Goal: Transaction & Acquisition: Purchase product/service

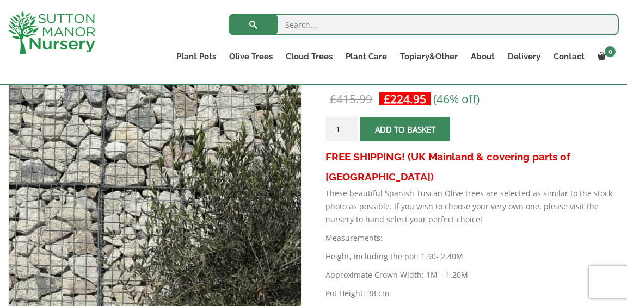
scroll to position [214, 0]
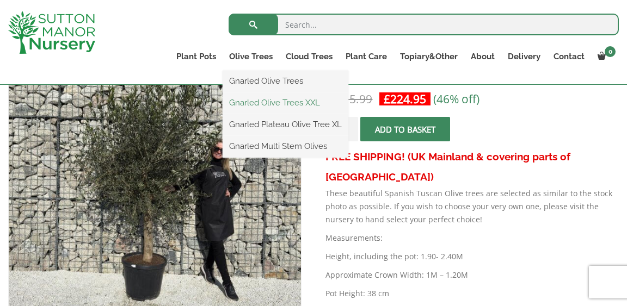
click at [250, 100] on link "Gnarled Olive Trees XXL" at bounding box center [286, 103] width 126 height 16
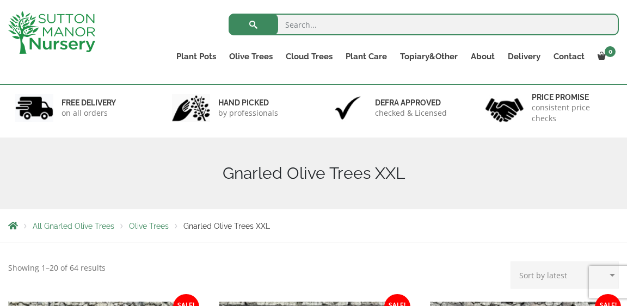
scroll to position [63, 0]
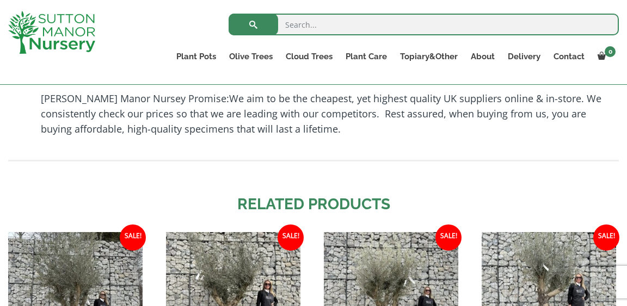
scroll to position [876, 0]
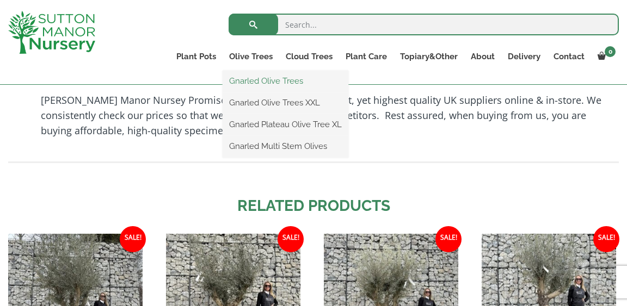
click at [247, 81] on link "Gnarled Olive Trees" at bounding box center [286, 81] width 126 height 16
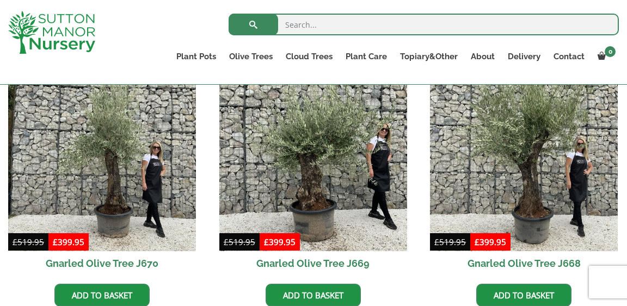
scroll to position [829, 0]
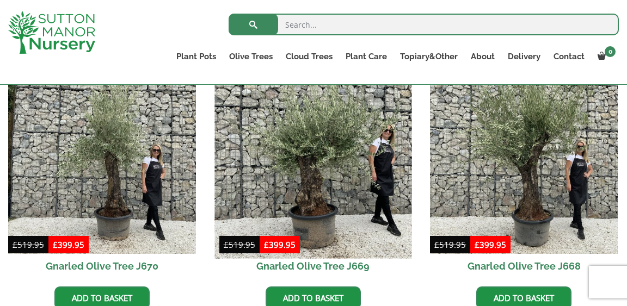
click at [310, 178] on img at bounding box center [312, 160] width 197 height 197
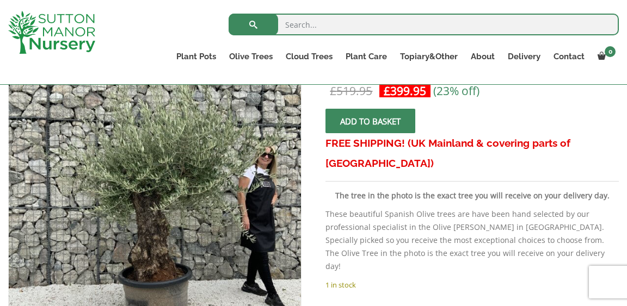
scroll to position [197, 0]
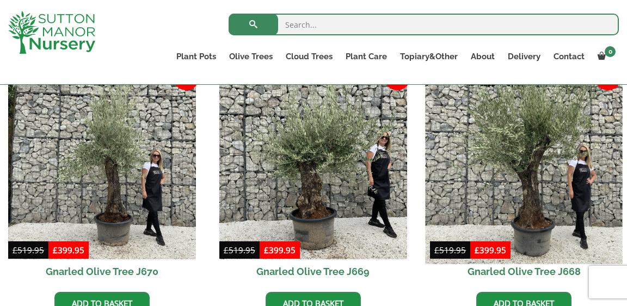
scroll to position [808, 0]
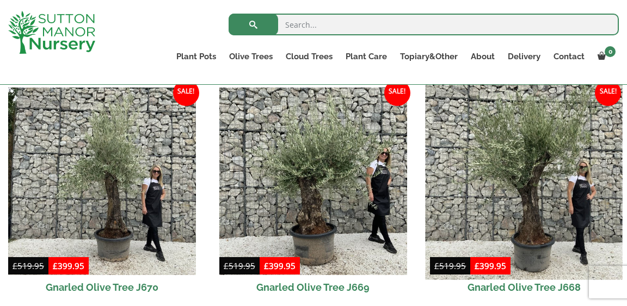
click at [531, 206] on img at bounding box center [524, 181] width 197 height 197
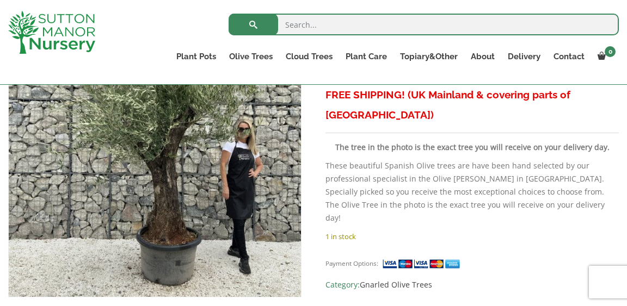
scroll to position [249, 0]
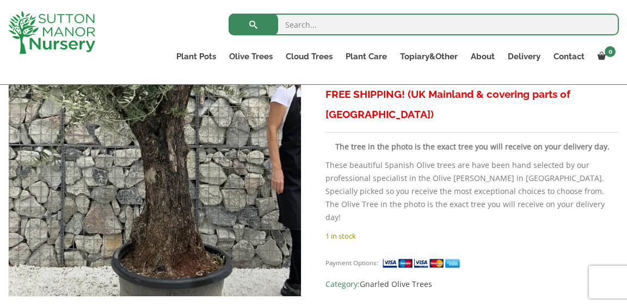
click at [165, 206] on img at bounding box center [147, 102] width 544 height 544
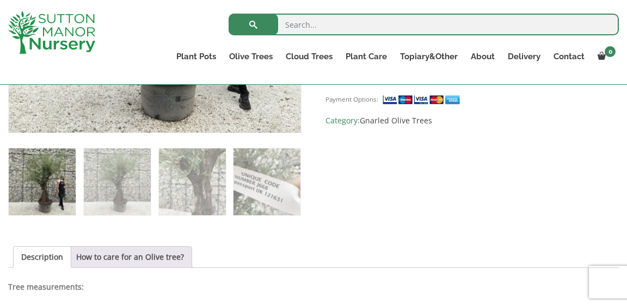
scroll to position [415, 0]
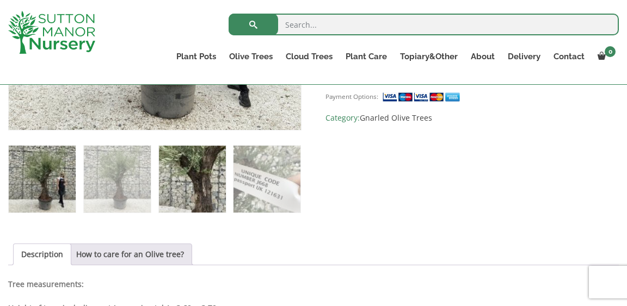
click at [199, 175] on img at bounding box center [192, 179] width 67 height 67
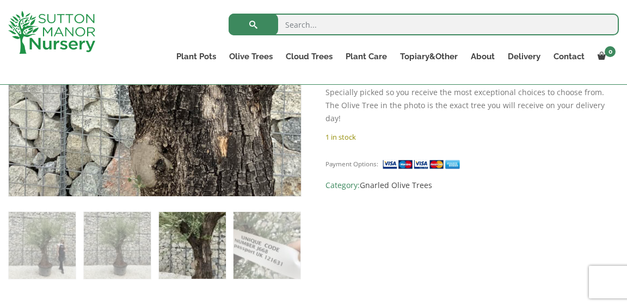
scroll to position [348, 0]
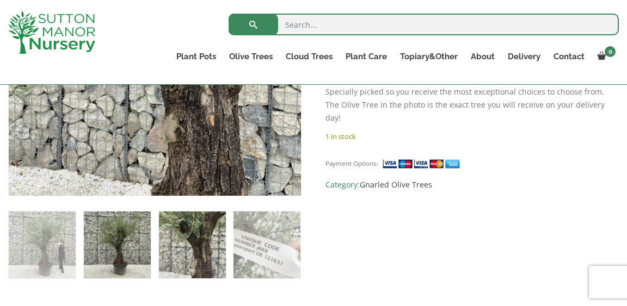
click at [122, 243] on img at bounding box center [117, 245] width 67 height 67
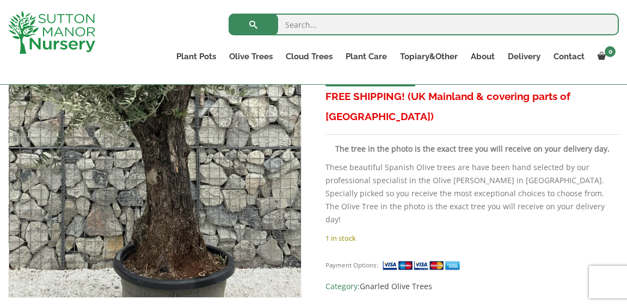
scroll to position [245, 0]
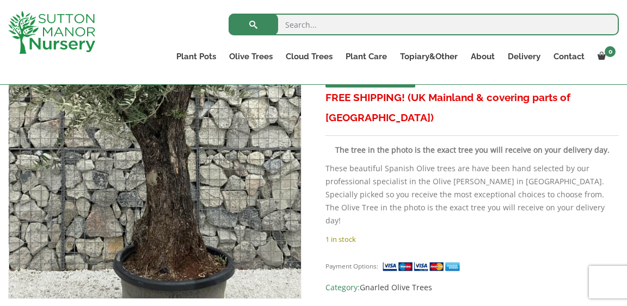
click at [161, 197] on img at bounding box center [151, 110] width 544 height 544
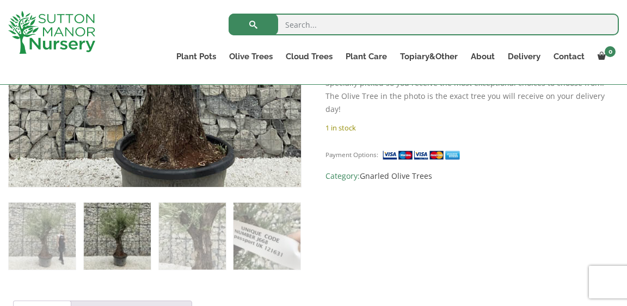
scroll to position [358, 0]
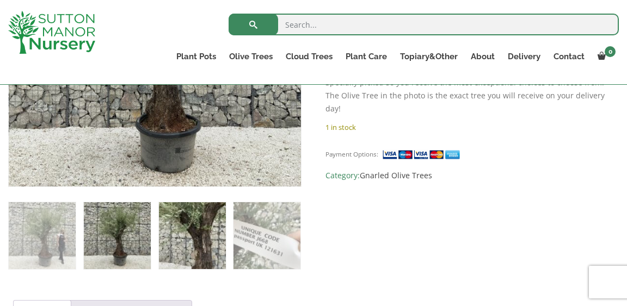
click at [216, 241] on img at bounding box center [192, 235] width 67 height 67
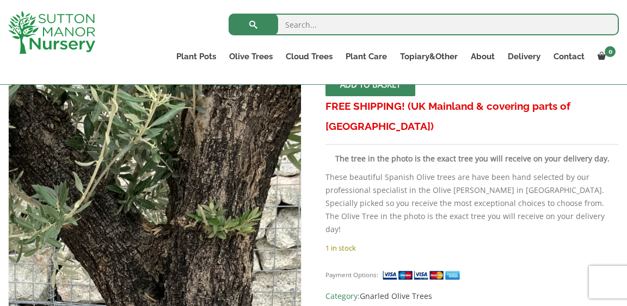
scroll to position [240, 0]
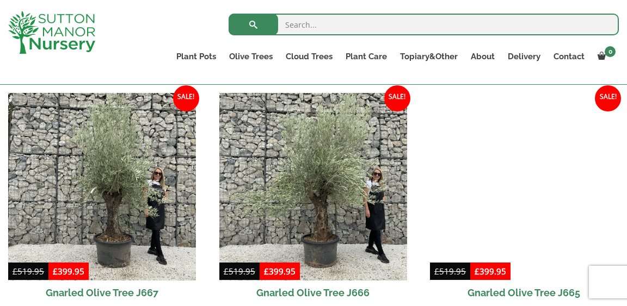
scroll to position [1066, 0]
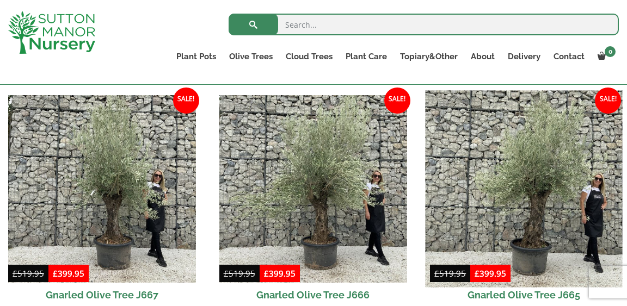
click at [536, 211] on img at bounding box center [524, 188] width 197 height 197
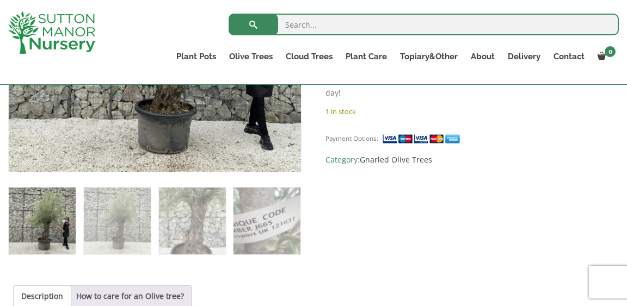
scroll to position [388, 0]
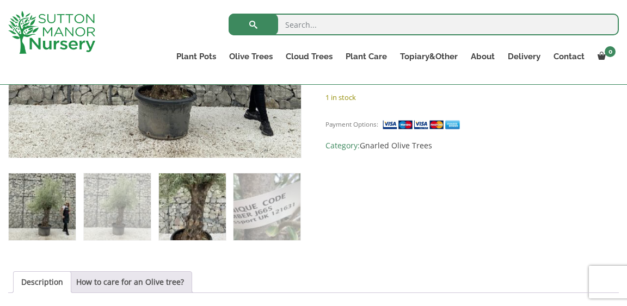
click at [191, 218] on img at bounding box center [192, 207] width 67 height 67
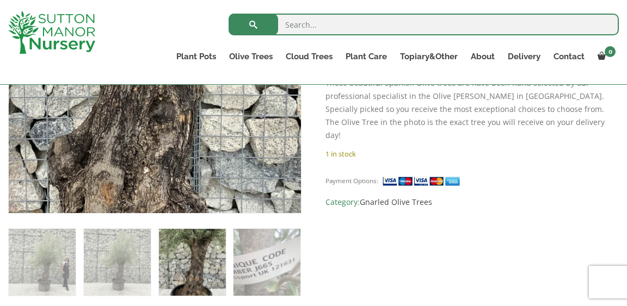
scroll to position [348, 0]
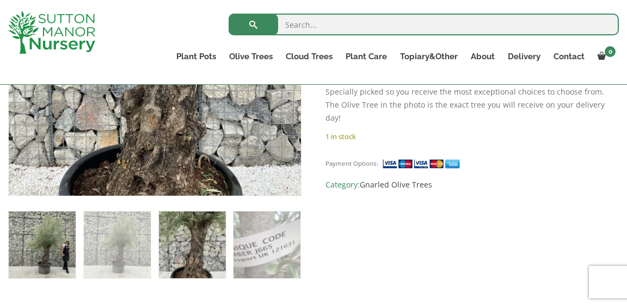
click at [62, 248] on img at bounding box center [42, 245] width 67 height 67
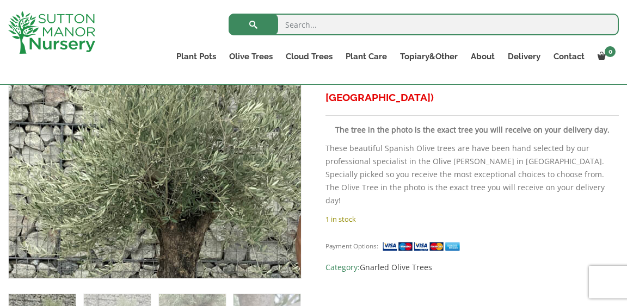
scroll to position [269, 0]
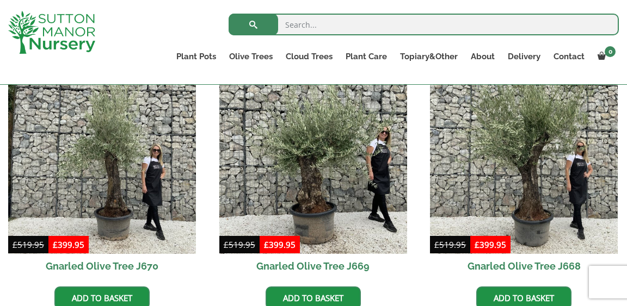
scroll to position [819, 0]
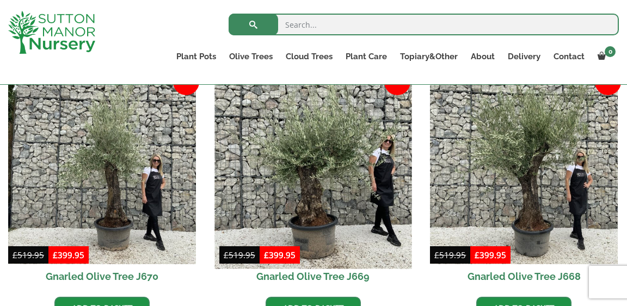
click at [310, 207] on img at bounding box center [312, 170] width 197 height 197
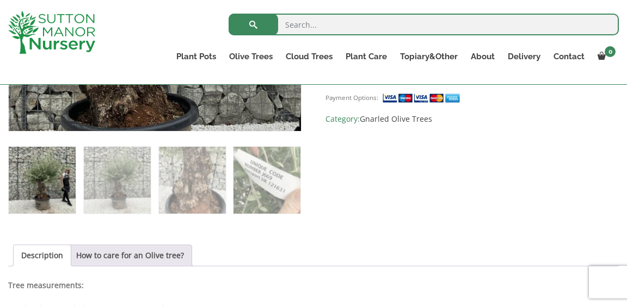
scroll to position [418, 0]
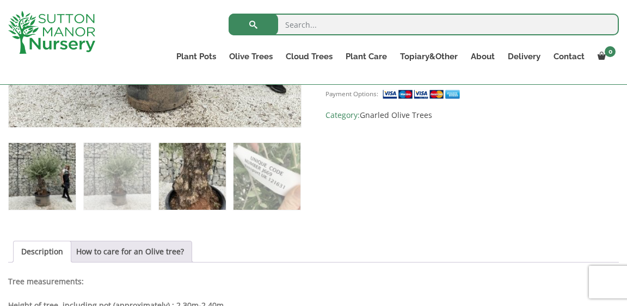
click at [194, 170] on img at bounding box center [192, 176] width 67 height 67
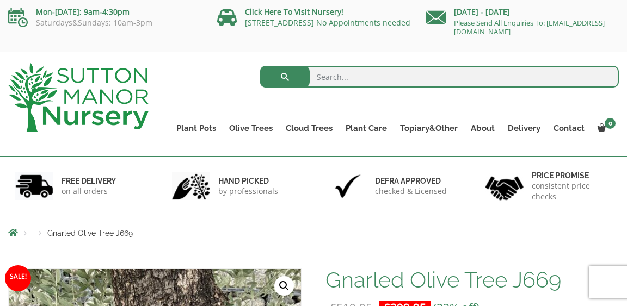
scroll to position [0, 0]
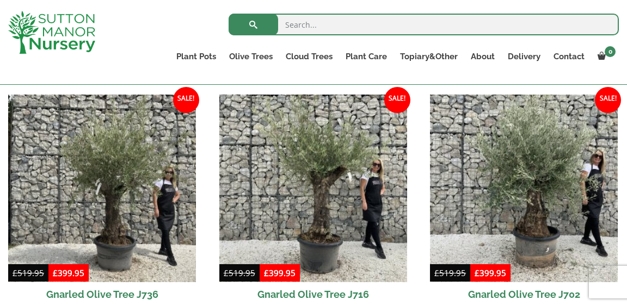
scroll to position [267, 0]
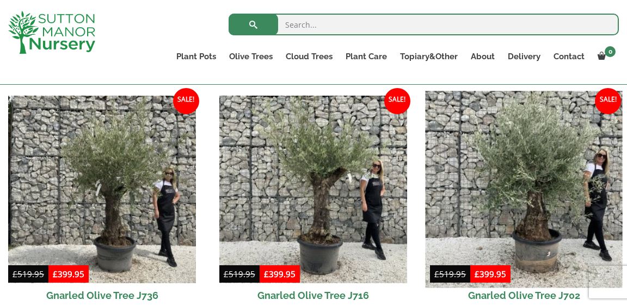
click at [540, 183] on img at bounding box center [524, 189] width 197 height 197
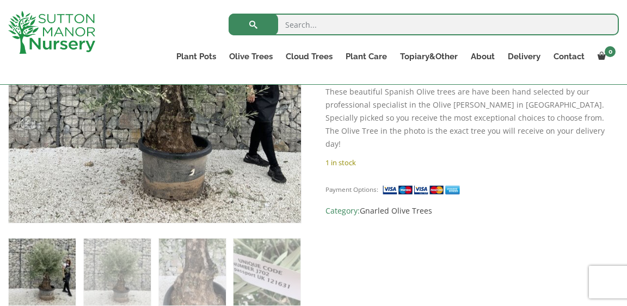
scroll to position [344, 0]
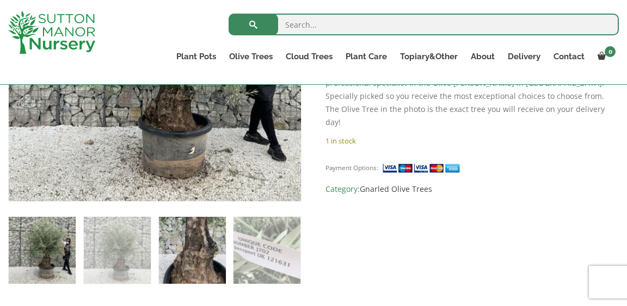
click at [181, 256] on img at bounding box center [192, 250] width 67 height 67
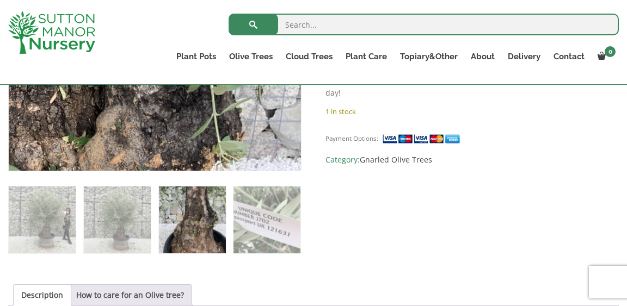
scroll to position [376, 0]
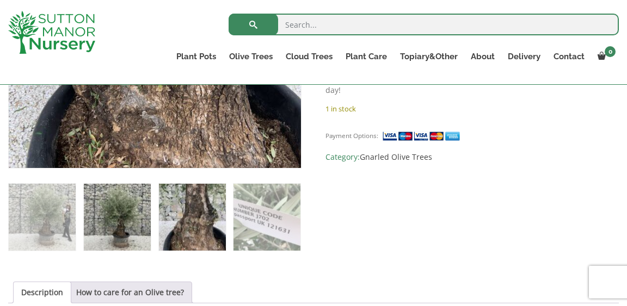
click at [114, 228] on img at bounding box center [117, 217] width 67 height 67
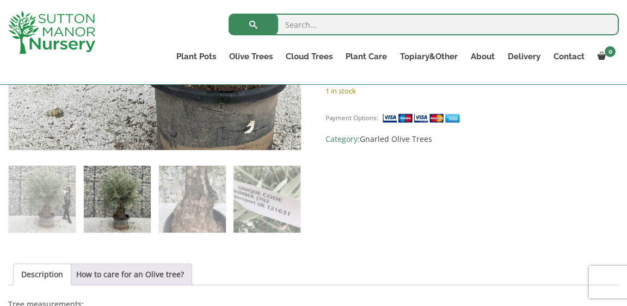
scroll to position [395, 0]
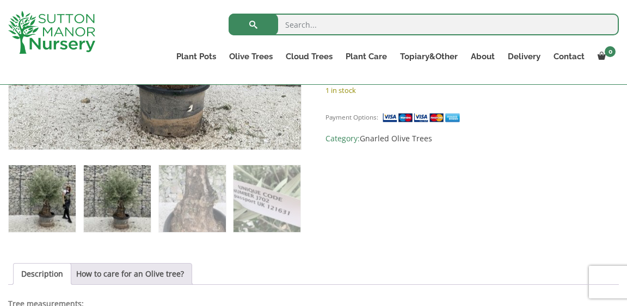
click at [68, 197] on img at bounding box center [42, 198] width 67 height 67
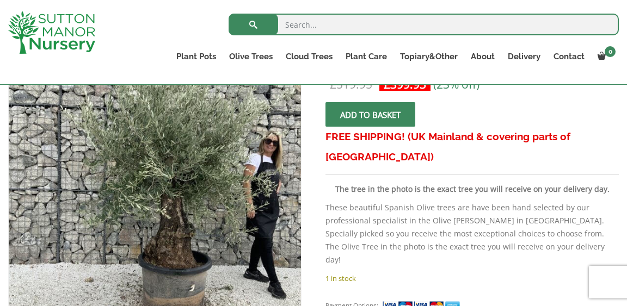
scroll to position [206, 0]
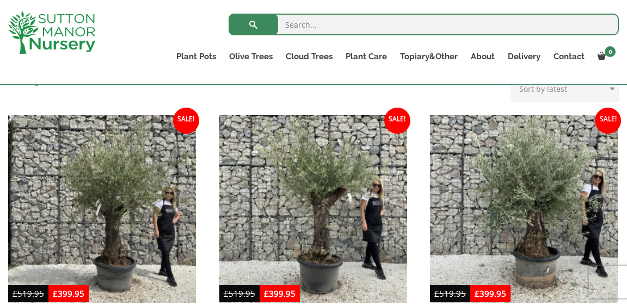
scroll to position [267, 0]
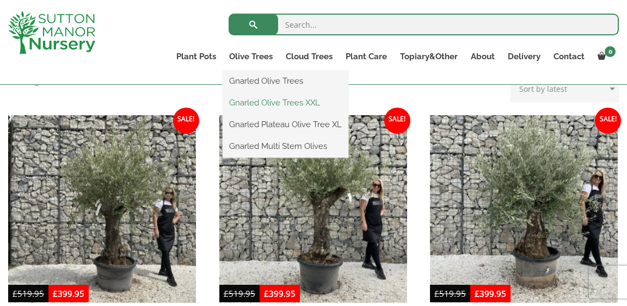
click at [261, 104] on link "Gnarled Olive Trees XXL" at bounding box center [286, 103] width 126 height 16
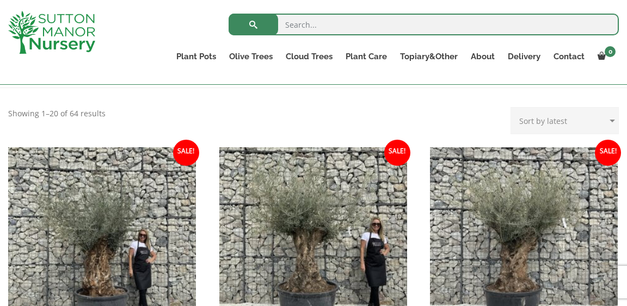
scroll to position [177, 0]
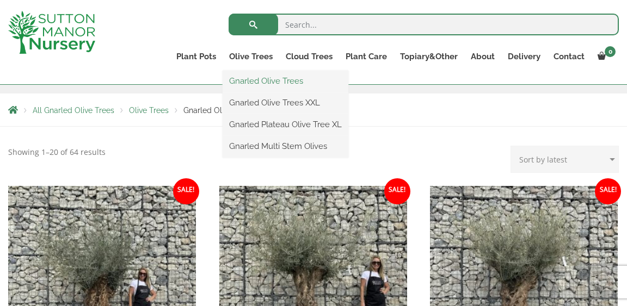
click at [266, 84] on link "Gnarled Olive Trees" at bounding box center [286, 81] width 126 height 16
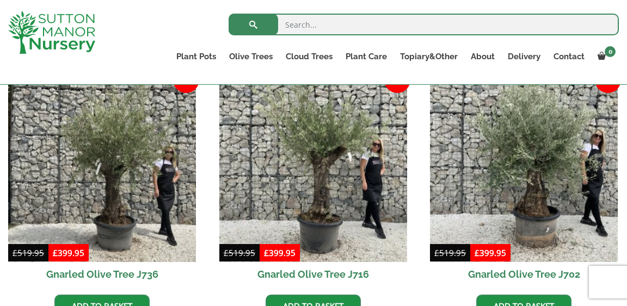
scroll to position [288, 0]
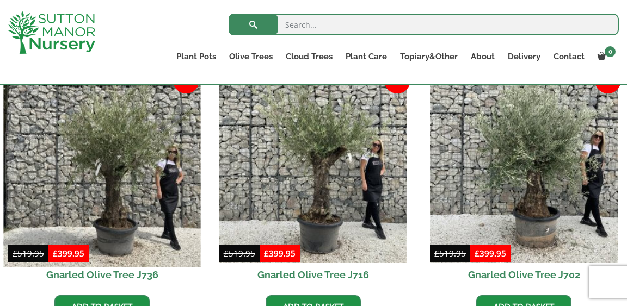
click at [119, 196] on img at bounding box center [101, 169] width 197 height 197
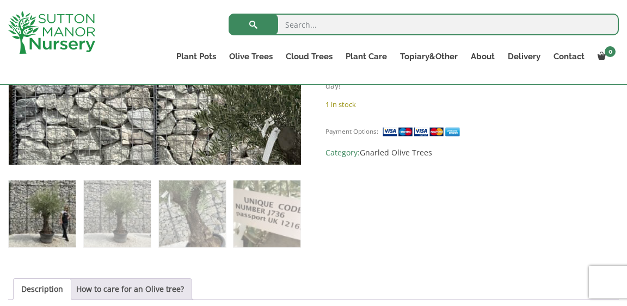
scroll to position [383, 0]
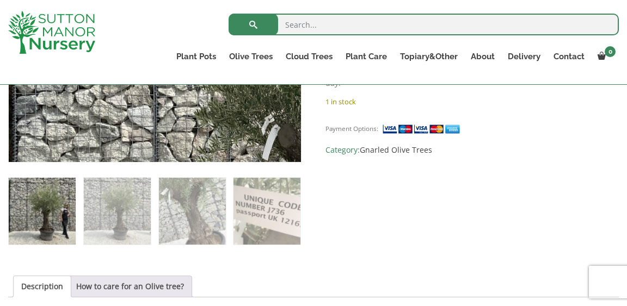
click at [119, 196] on img at bounding box center [117, 211] width 67 height 67
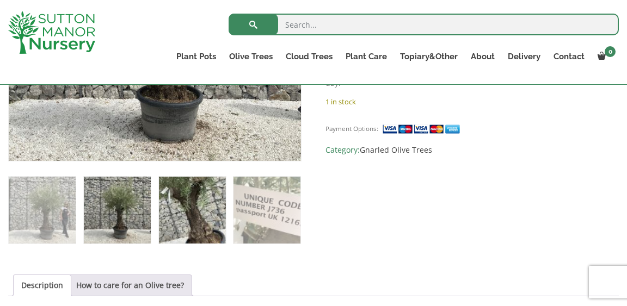
click at [197, 216] on img at bounding box center [192, 210] width 67 height 67
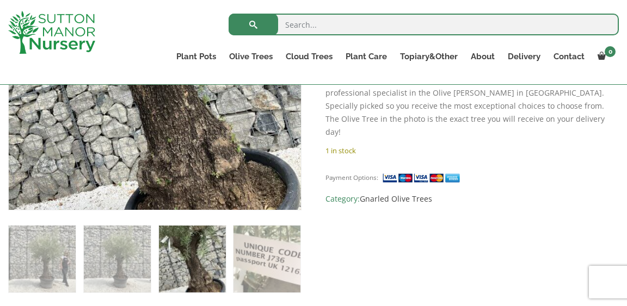
scroll to position [336, 0]
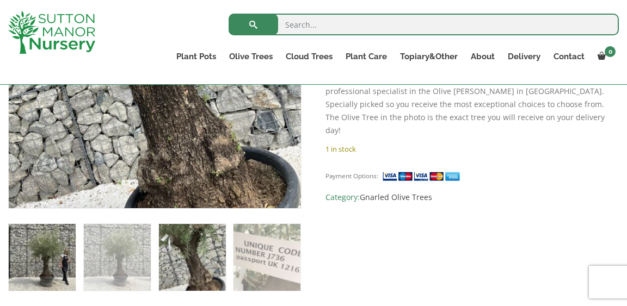
click at [60, 268] on img at bounding box center [42, 257] width 67 height 67
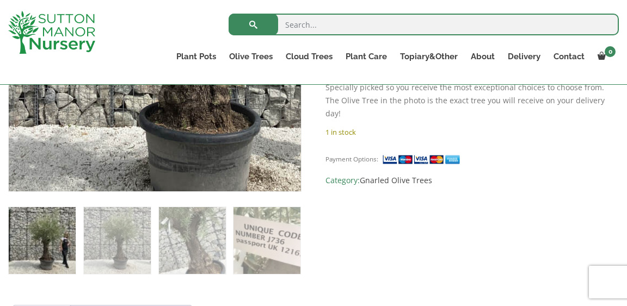
scroll to position [363, 0]
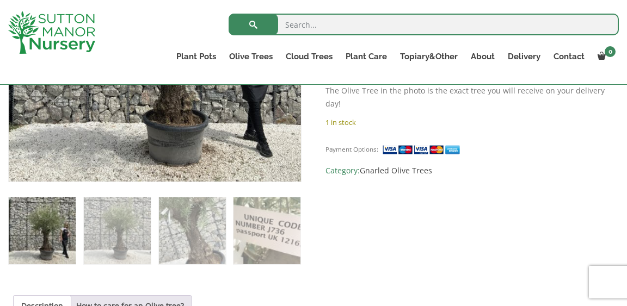
click at [47, 232] on img at bounding box center [42, 231] width 67 height 67
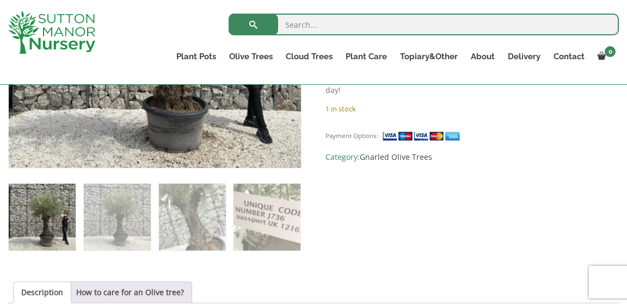
scroll to position [379, 0]
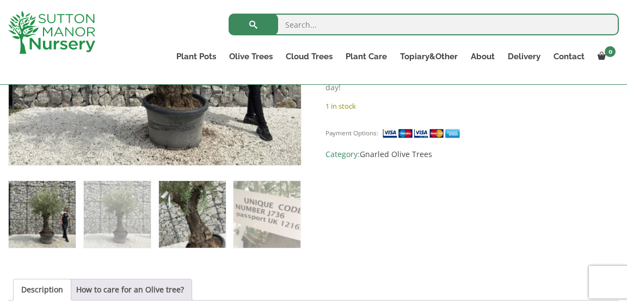
click at [201, 230] on img at bounding box center [192, 214] width 67 height 67
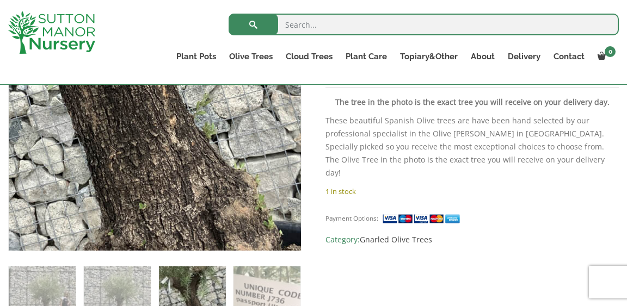
scroll to position [294, 0]
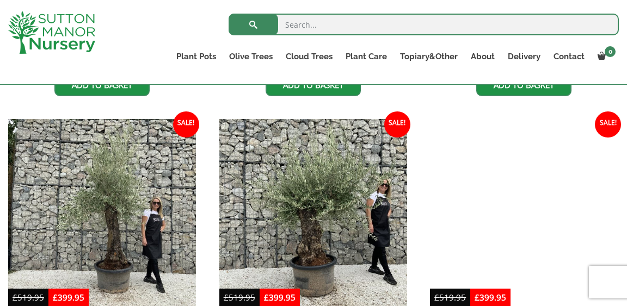
scroll to position [812, 0]
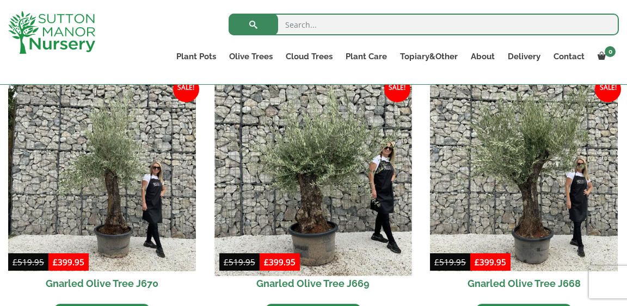
click at [316, 202] on img at bounding box center [312, 177] width 197 height 197
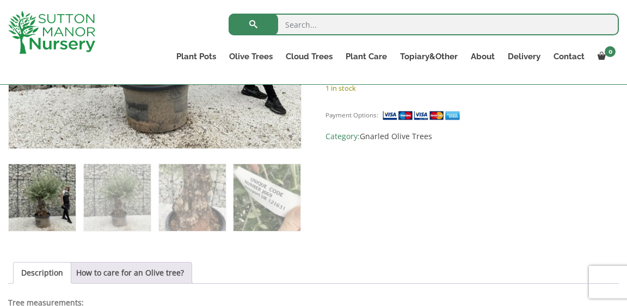
scroll to position [393, 0]
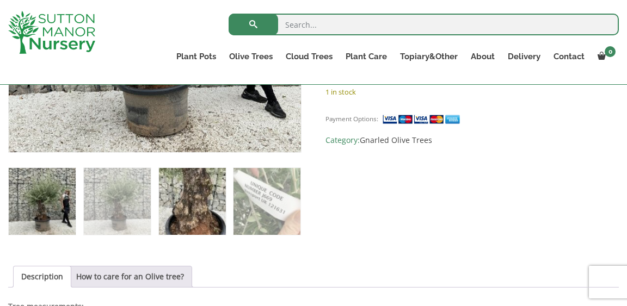
click at [181, 205] on img at bounding box center [192, 201] width 67 height 67
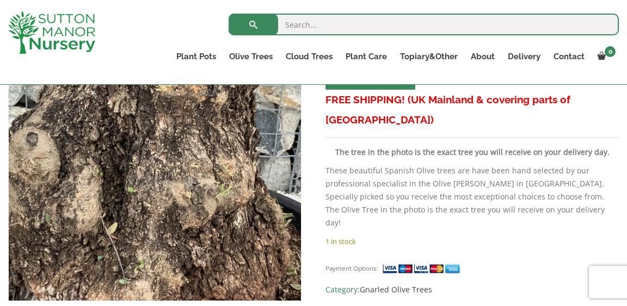
scroll to position [250, 0]
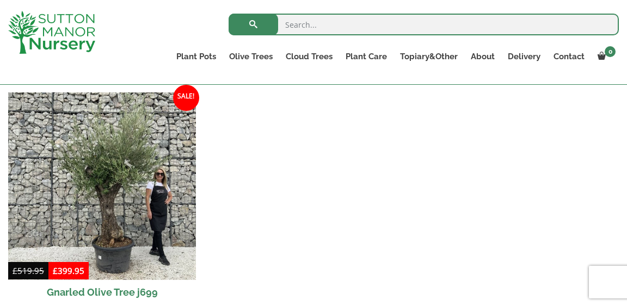
scroll to position [1331, 0]
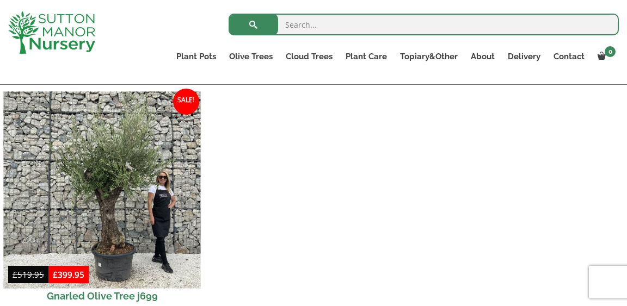
click at [118, 223] on img at bounding box center [101, 189] width 197 height 197
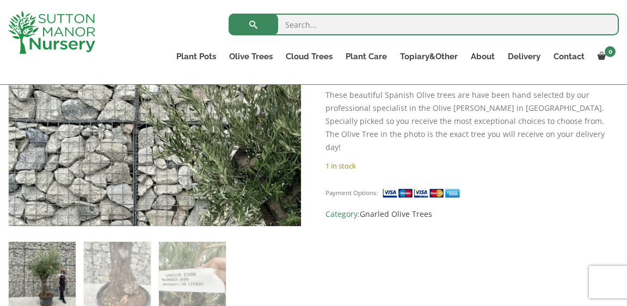
scroll to position [355, 0]
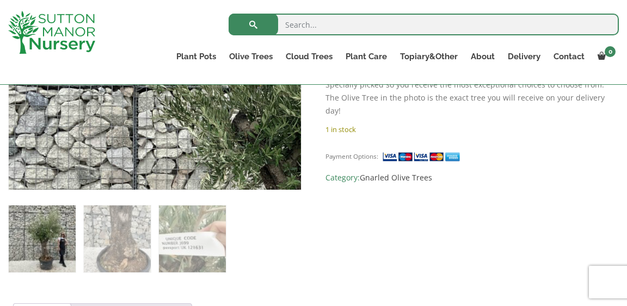
click at [118, 223] on img at bounding box center [117, 239] width 67 height 67
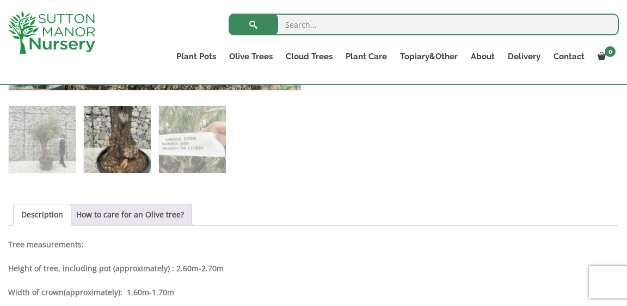
scroll to position [454, 0]
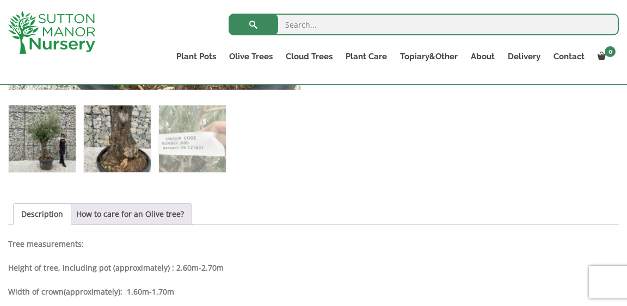
click at [58, 151] on img at bounding box center [42, 139] width 67 height 67
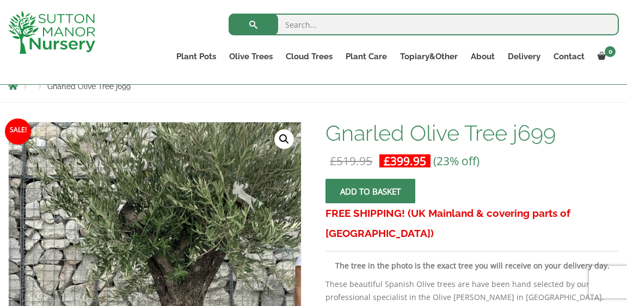
scroll to position [124, 0]
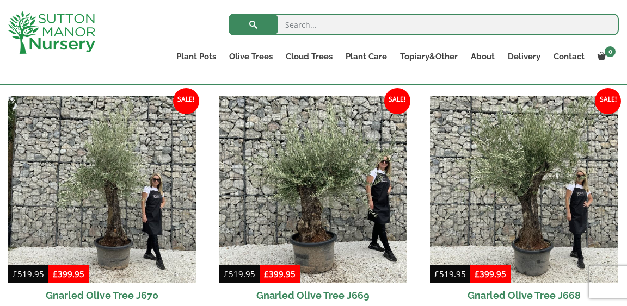
scroll to position [803, 0]
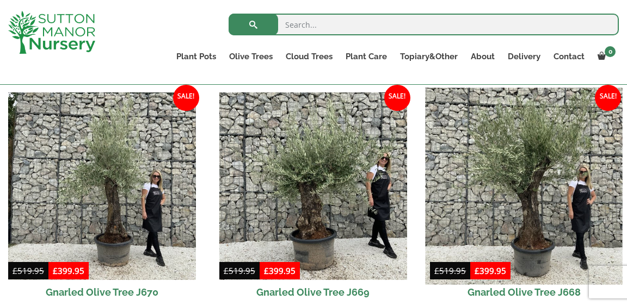
click at [537, 210] on img at bounding box center [524, 186] width 197 height 197
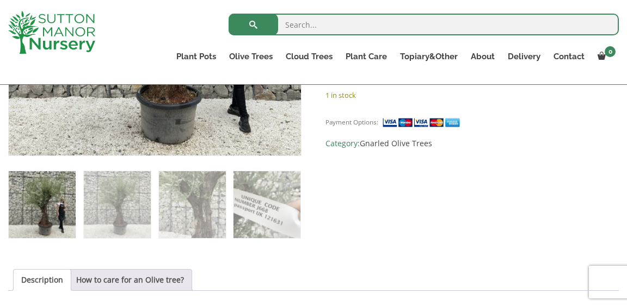
scroll to position [385, 0]
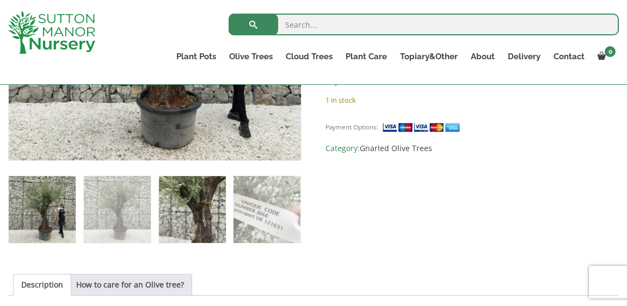
click at [206, 227] on img at bounding box center [192, 209] width 67 height 67
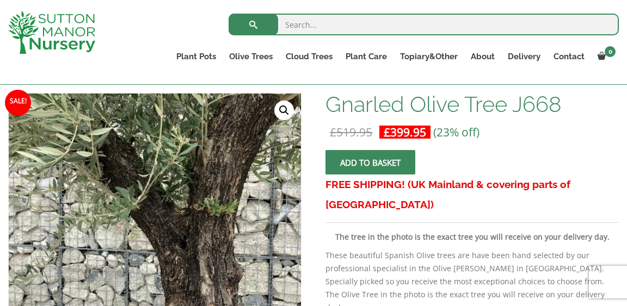
scroll to position [160, 0]
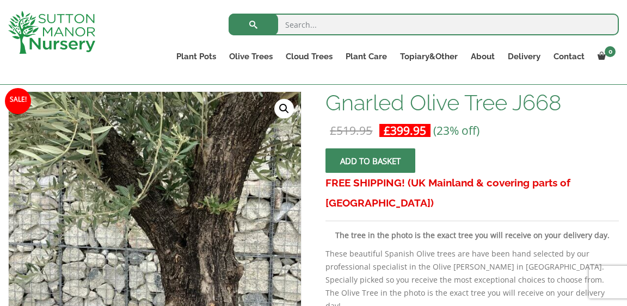
click at [371, 161] on span "submit" at bounding box center [371, 161] width 0 height 0
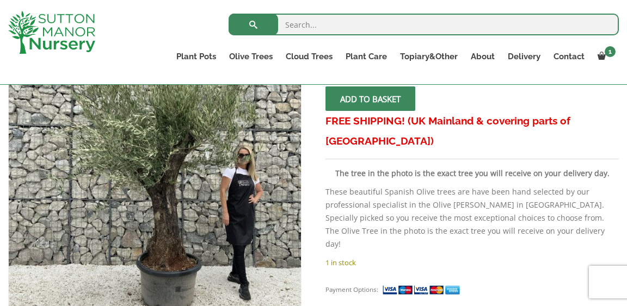
scroll to position [274, 0]
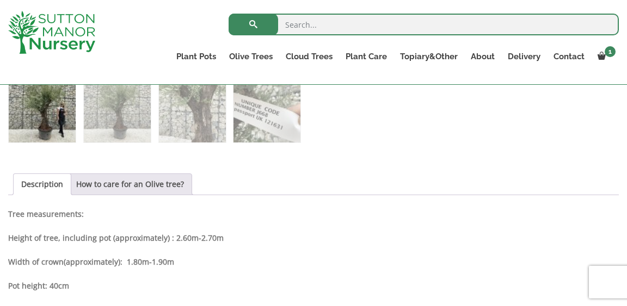
scroll to position [487, 0]
click at [67, 111] on img at bounding box center [42, 108] width 67 height 67
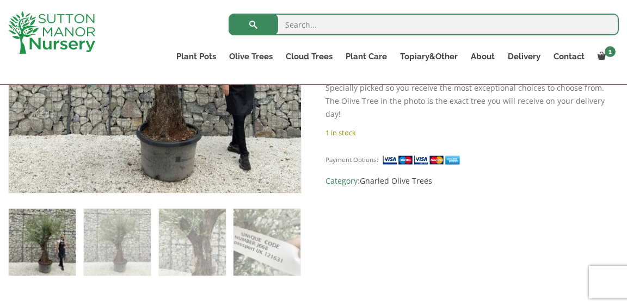
scroll to position [354, 0]
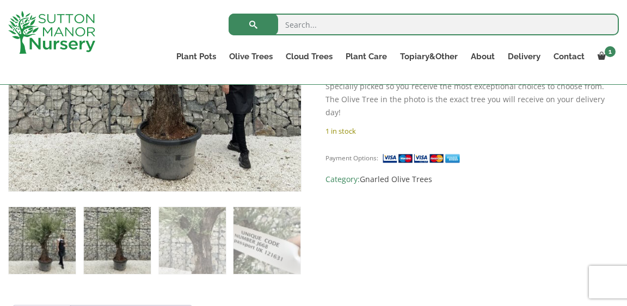
click at [132, 251] on img at bounding box center [117, 240] width 67 height 67
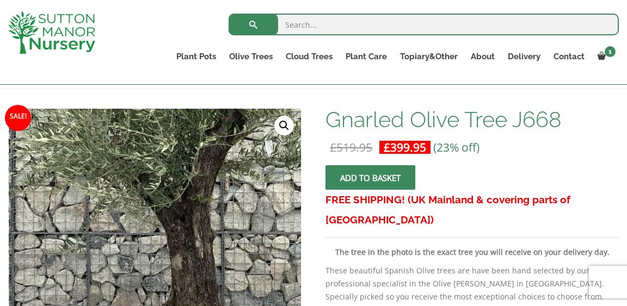
scroll to position [143, 0]
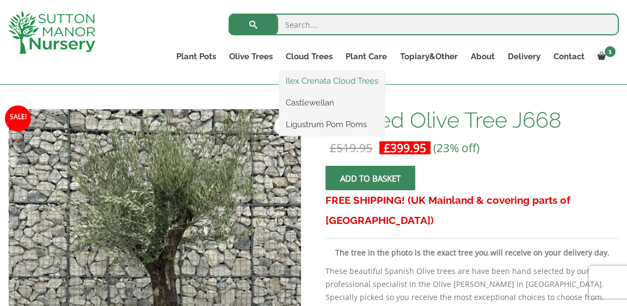
click at [308, 80] on link "Ilex Crenata Cloud Trees" at bounding box center [332, 81] width 106 height 16
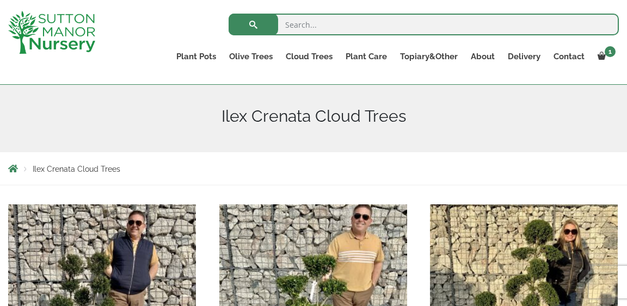
scroll to position [116, 0]
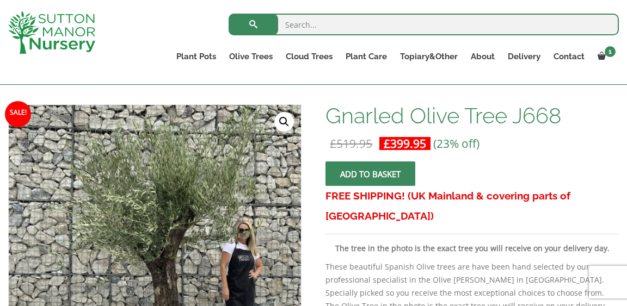
scroll to position [143, 0]
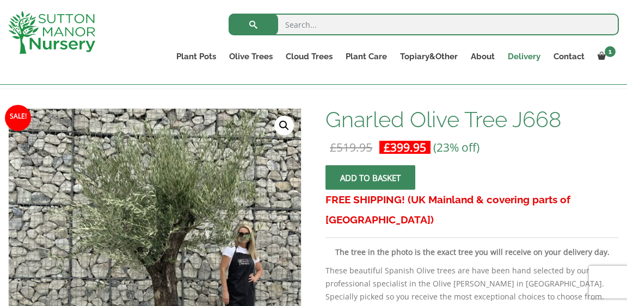
click at [532, 54] on link "Delivery" at bounding box center [524, 56] width 46 height 15
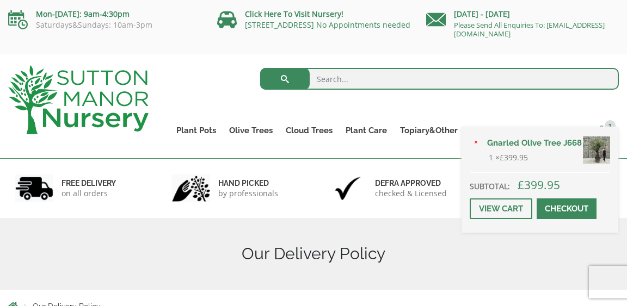
click at [601, 128] on span at bounding box center [602, 130] width 8 height 8
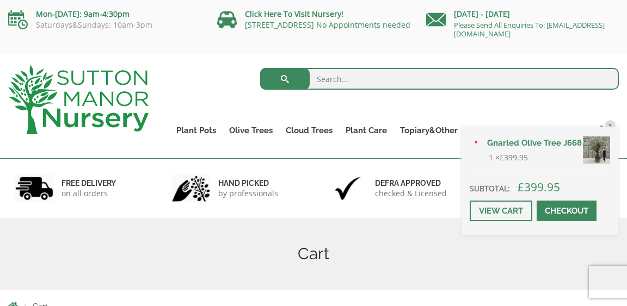
click at [567, 211] on span at bounding box center [567, 211] width 0 height 0
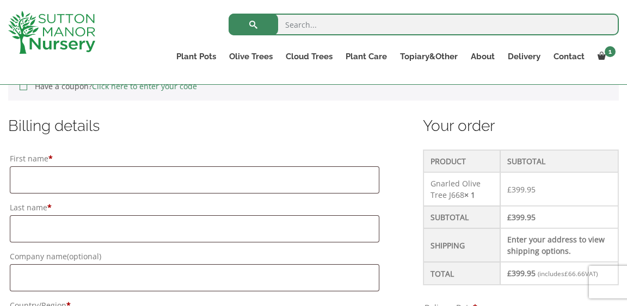
scroll to position [253, 0]
click at [314, 184] on input "First name *" at bounding box center [195, 179] width 370 height 27
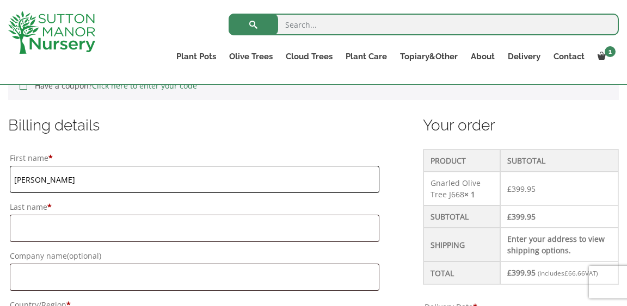
type input "caroline"
click at [261, 226] on input "Last name *" at bounding box center [195, 228] width 370 height 27
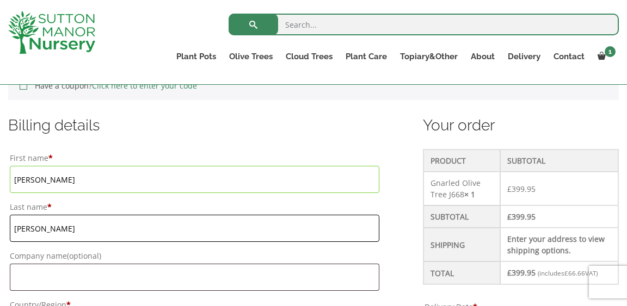
type input "emmett"
click at [234, 282] on input "Company name (optional)" at bounding box center [195, 277] width 370 height 27
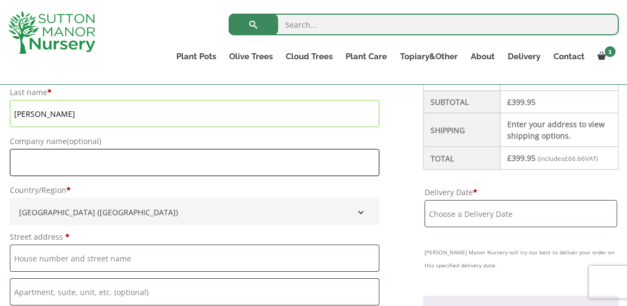
scroll to position [379, 0]
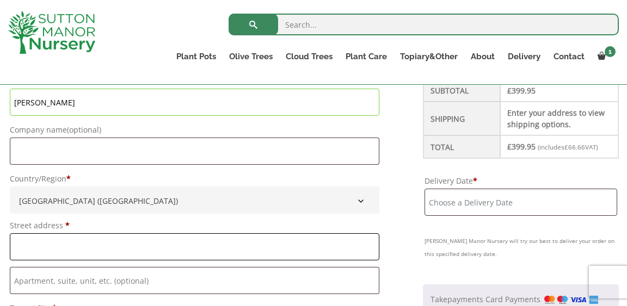
click at [211, 250] on input "Street address *" at bounding box center [195, 247] width 370 height 27
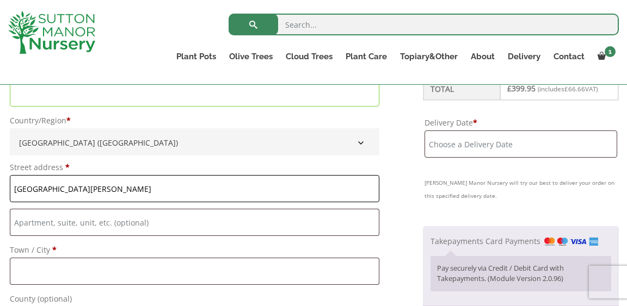
scroll to position [439, 0]
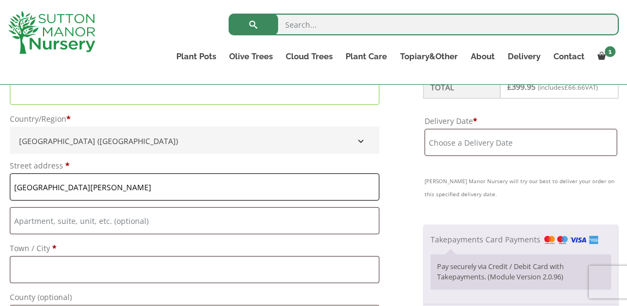
type input "[GEOGRAPHIC_DATA][PERSON_NAME]"
click at [198, 272] on input "Town / City *" at bounding box center [195, 269] width 370 height 27
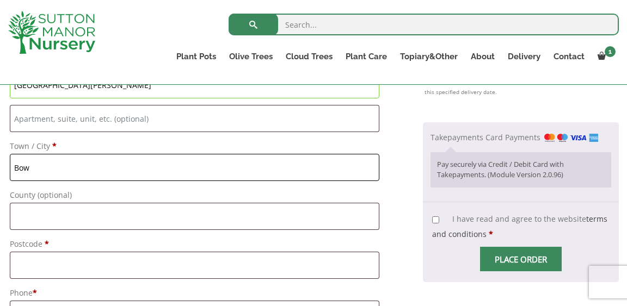
scroll to position [544, 0]
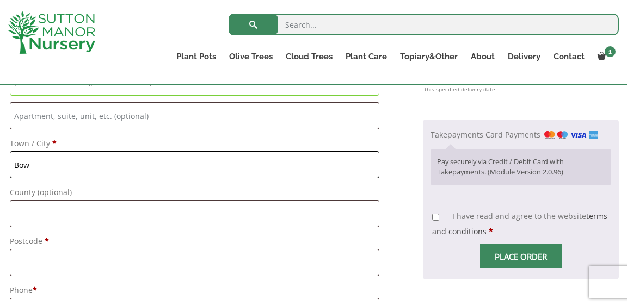
type input "Bow"
click at [175, 262] on input "Postcode *" at bounding box center [195, 262] width 370 height 27
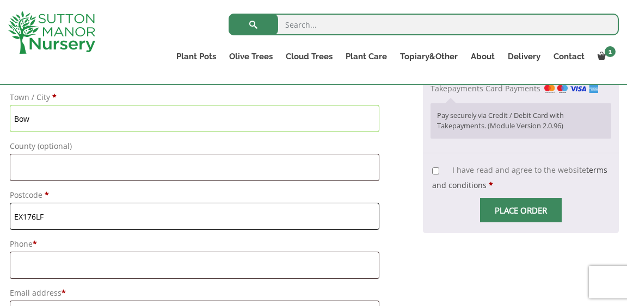
scroll to position [592, 0]
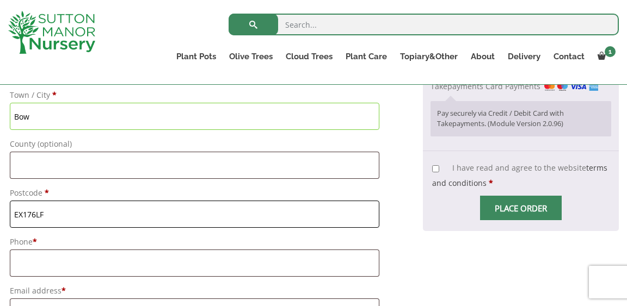
type input "EX176LF"
click at [159, 269] on input "Phone *" at bounding box center [195, 263] width 370 height 27
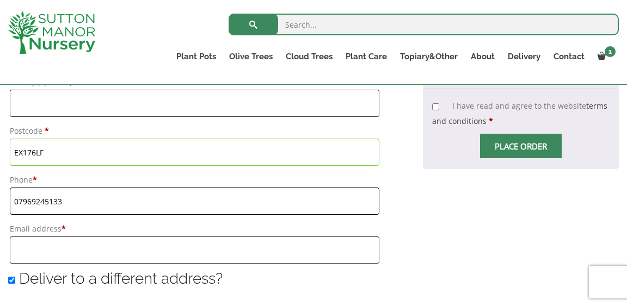
scroll to position [688, 0]
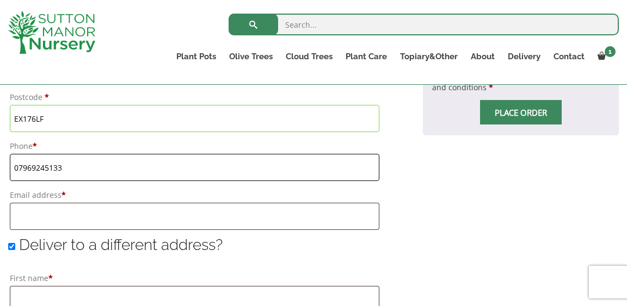
type input "07969245133"
click at [124, 223] on input "Email address *" at bounding box center [195, 216] width 370 height 27
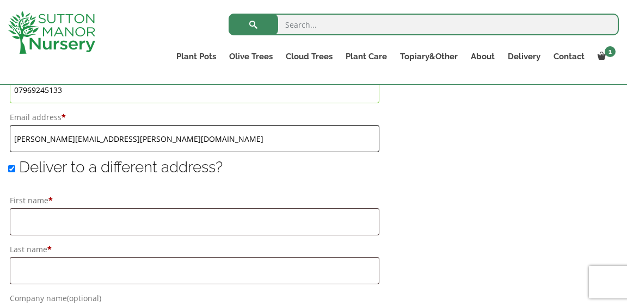
scroll to position [776, 0]
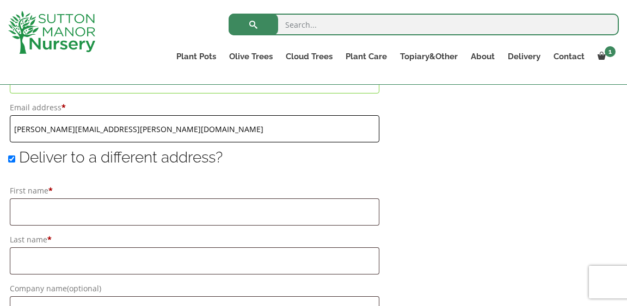
type input "[PERSON_NAME][EMAIL_ADDRESS][PERSON_NAME][DOMAIN_NAME]"
click at [11, 161] on input "Deliver to a different address?" at bounding box center [11, 159] width 7 height 7
checkbox input "false"
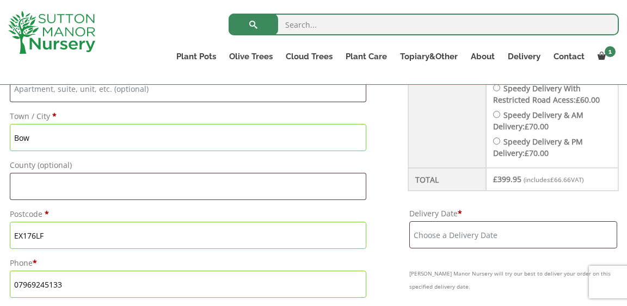
scroll to position [576, 0]
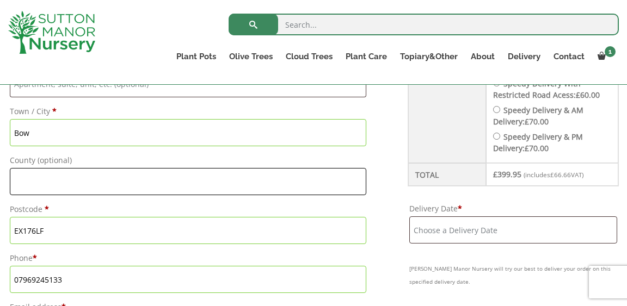
click at [85, 182] on input "County (optional)" at bounding box center [188, 181] width 357 height 27
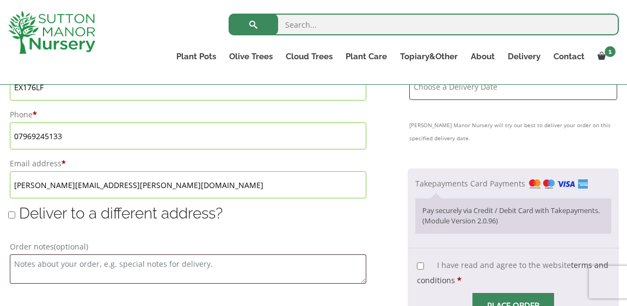
scroll to position [721, 0]
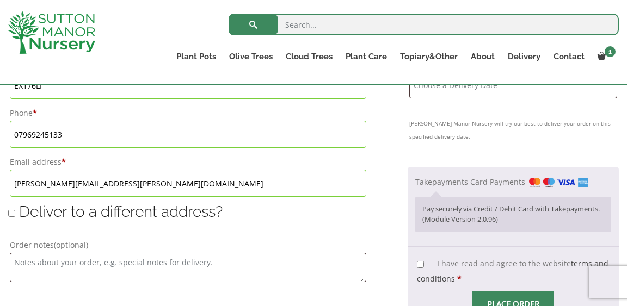
type input "[GEOGRAPHIC_DATA]"
click at [417, 264] on input "I have read and agree to the website terms and conditions *" at bounding box center [420, 264] width 7 height 7
checkbox input "true"
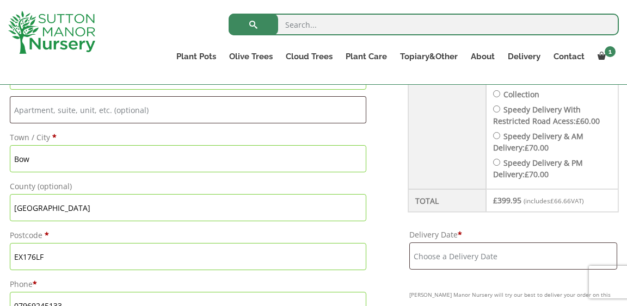
scroll to position [598, 0]
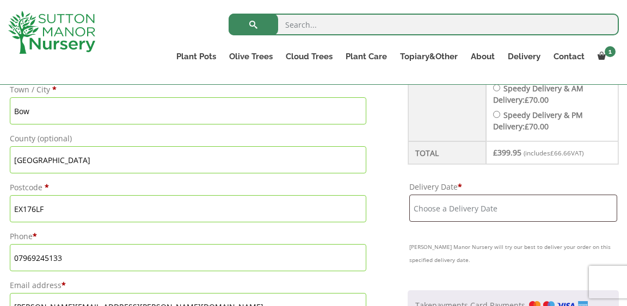
click at [443, 208] on input "Delivery Date *" at bounding box center [513, 208] width 208 height 27
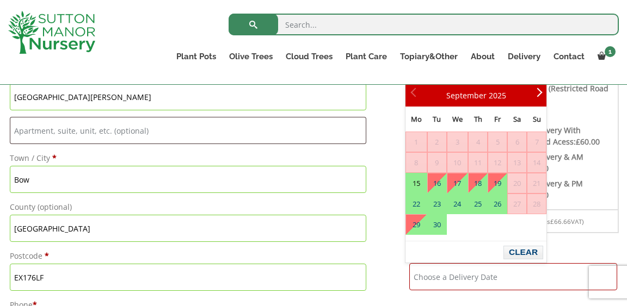
scroll to position [528, 0]
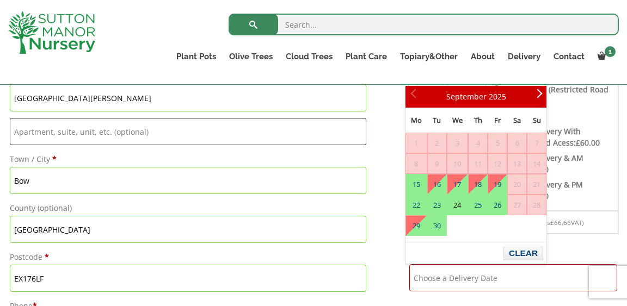
click at [459, 205] on link "24" at bounding box center [457, 205] width 20 height 20
type input "[DATE]"
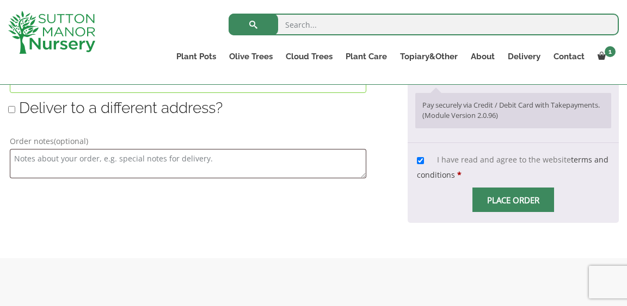
scroll to position [826, 0]
click at [513, 200] on span "Checkout" at bounding box center [513, 200] width 0 height 0
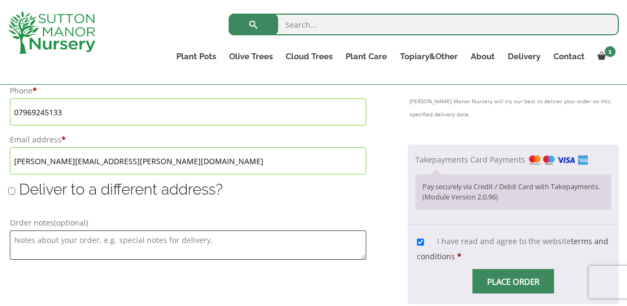
scroll to position [745, 0]
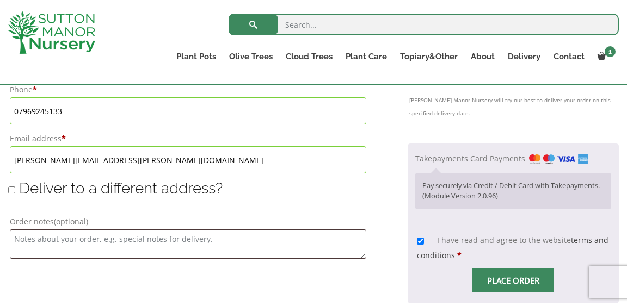
click at [481, 161] on label "Takepayments Card Payments" at bounding box center [501, 158] width 173 height 10
click at [0, 0] on input "Takepayments Card Payments" at bounding box center [0, 0] width 0 height 0
click at [471, 191] on p "Pay securely via Credit / Debit Card with Takepayments. (Module Version 2.0.96)" at bounding box center [513, 191] width 182 height 21
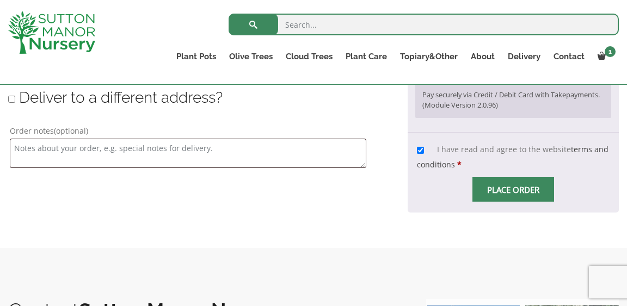
scroll to position [829, 0]
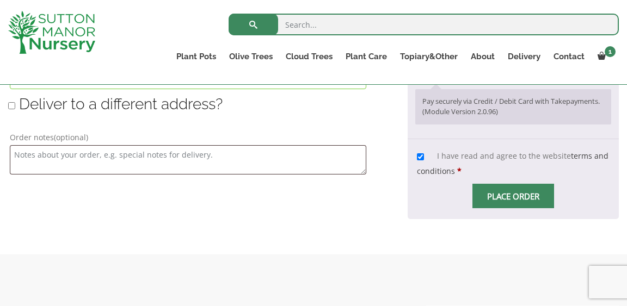
click at [497, 193] on input "Place order" at bounding box center [513, 196] width 82 height 24
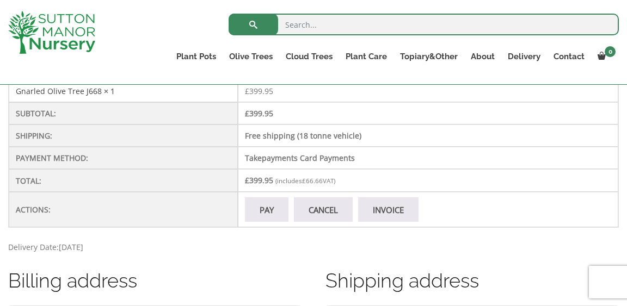
scroll to position [390, 0]
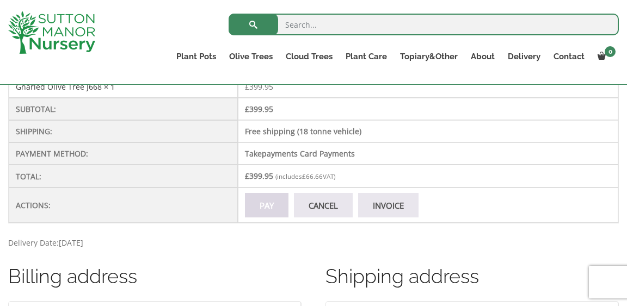
click at [260, 205] on link "Pay" at bounding box center [267, 205] width 44 height 24
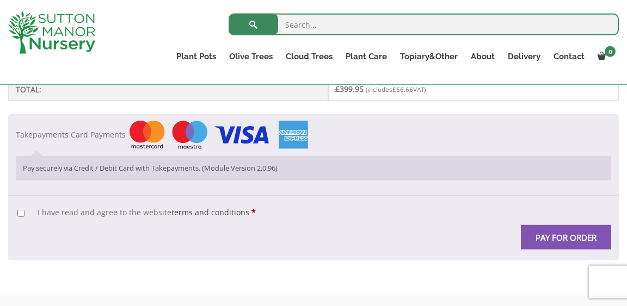
scroll to position [417, 0]
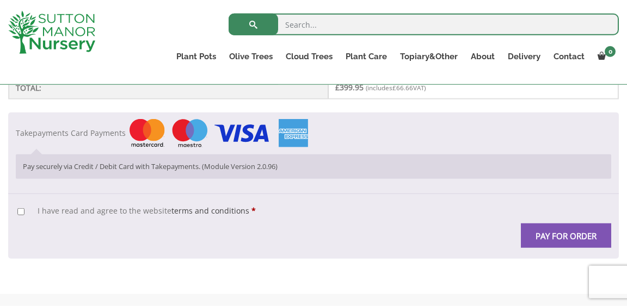
click at [21, 208] on input "I have read and agree to the website terms and conditions *" at bounding box center [20, 211] width 7 height 7
checkbox input "true"
click at [560, 235] on button "Pay for order" at bounding box center [566, 236] width 90 height 24
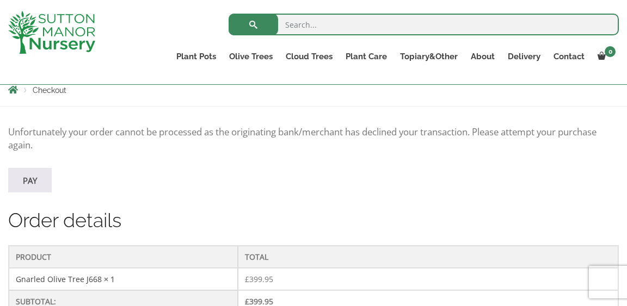
scroll to position [198, 0]
click at [29, 180] on link "Pay" at bounding box center [30, 180] width 44 height 24
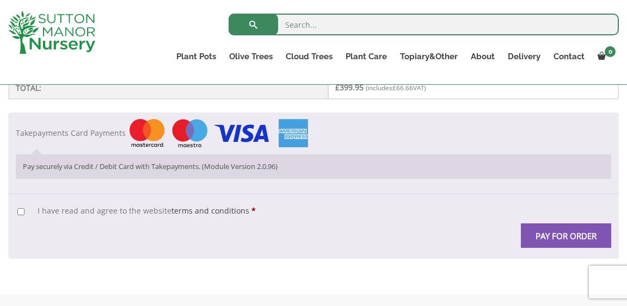
scroll to position [420, 0]
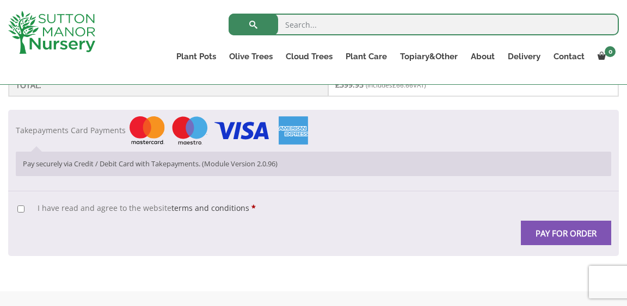
click at [19, 211] on input "I have read and agree to the website terms and conditions *" at bounding box center [20, 209] width 7 height 7
checkbox input "true"
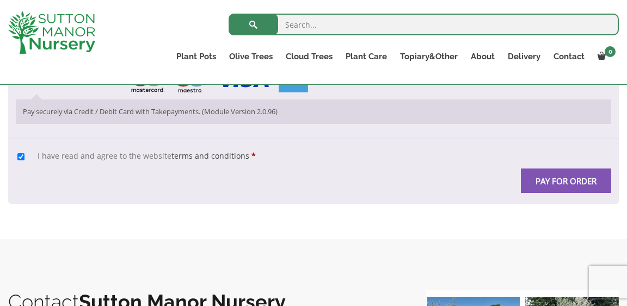
scroll to position [474, 0]
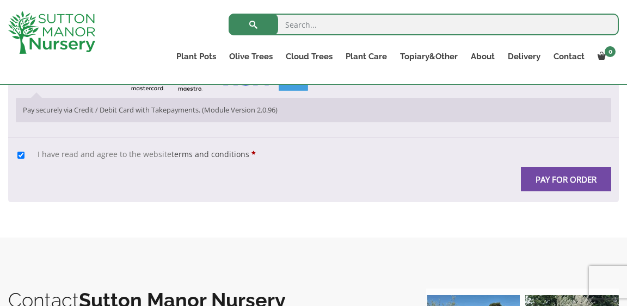
click at [568, 174] on button "Pay for order" at bounding box center [566, 179] width 90 height 24
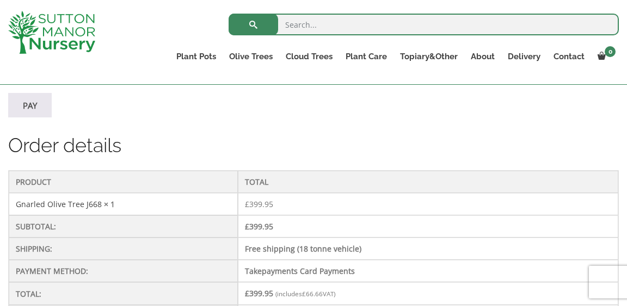
scroll to position [274, 0]
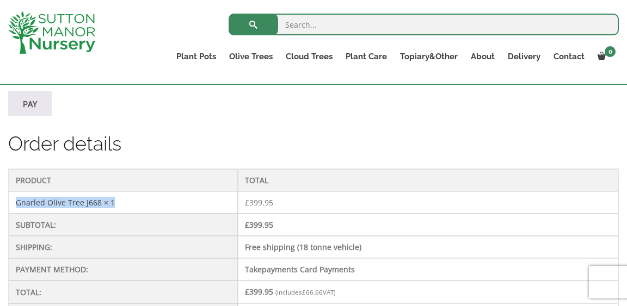
drag, startPoint x: 127, startPoint y: 203, endPoint x: 12, endPoint y: 202, distance: 115.4
click at [12, 202] on td "Gnarled Olive Tree J668 × 1" at bounding box center [123, 203] width 229 height 22
copy td "Gnarled Olive Tree J668 × 1"
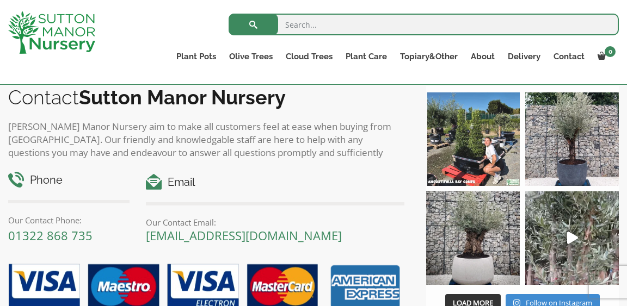
scroll to position [797, 0]
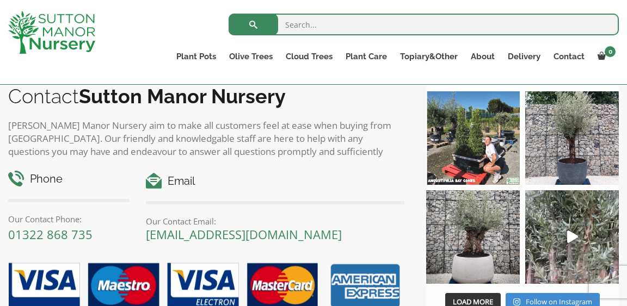
click at [185, 182] on h4 "Email" at bounding box center [275, 181] width 259 height 17
click at [192, 236] on link "[EMAIL_ADDRESS][DOMAIN_NAME]" at bounding box center [244, 234] width 196 height 16
